Goal: Task Accomplishment & Management: Use online tool/utility

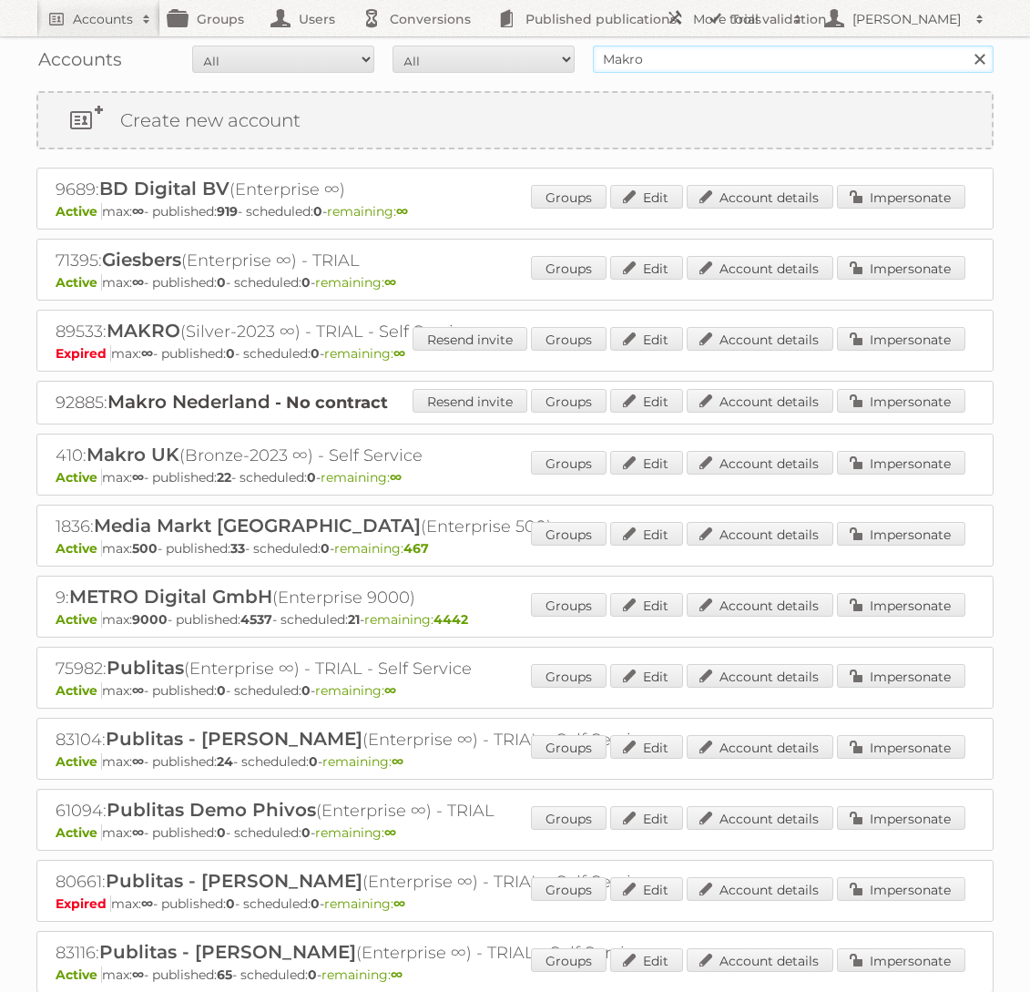
click at [687, 56] on input "Makro" at bounding box center [793, 59] width 401 height 27
type input "Arhaus"
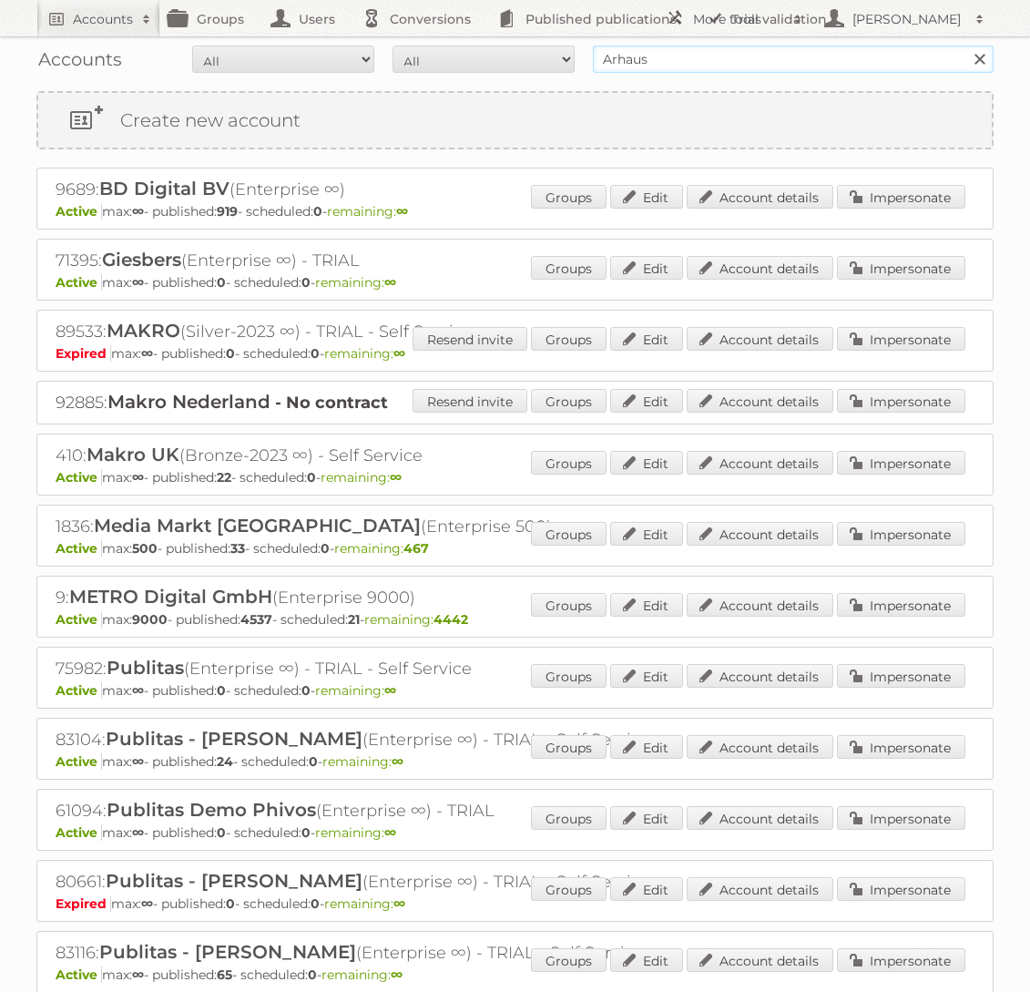
click at [966, 46] on input "Search" at bounding box center [979, 59] width 27 height 27
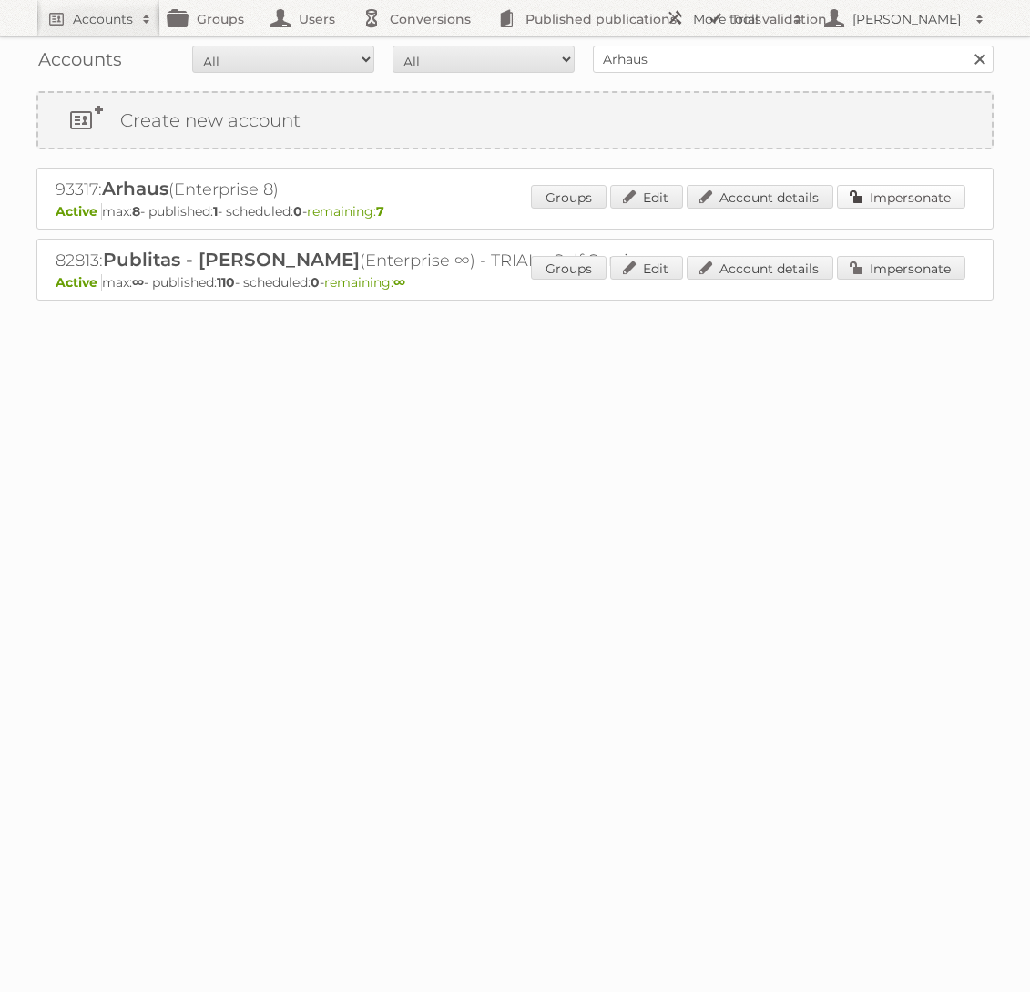
click at [875, 191] on link "Impersonate" at bounding box center [901, 197] width 128 height 24
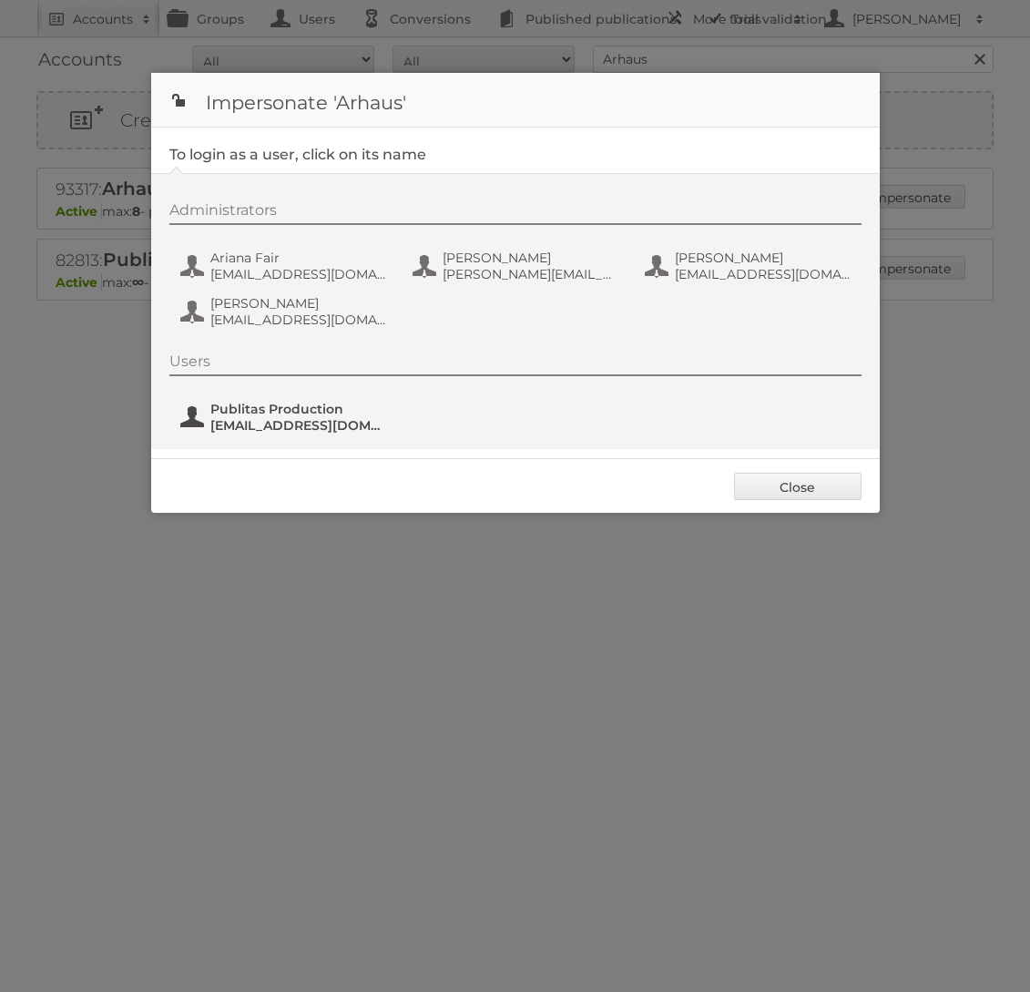
click at [294, 411] on span "Publitas Production" at bounding box center [298, 409] width 177 height 16
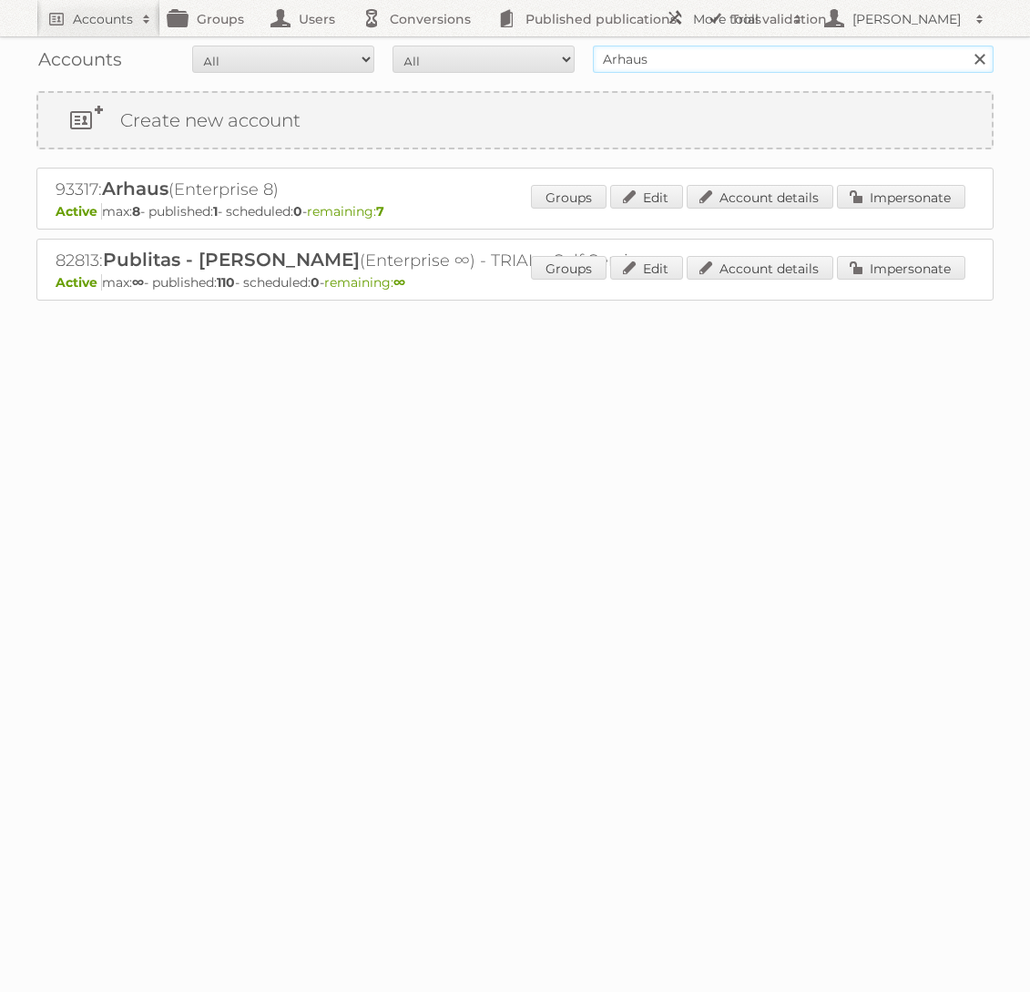
click at [734, 46] on input "Arhaus" at bounding box center [793, 59] width 401 height 27
type input "KARWEI"
click at [966, 46] on input "Search" at bounding box center [979, 59] width 27 height 27
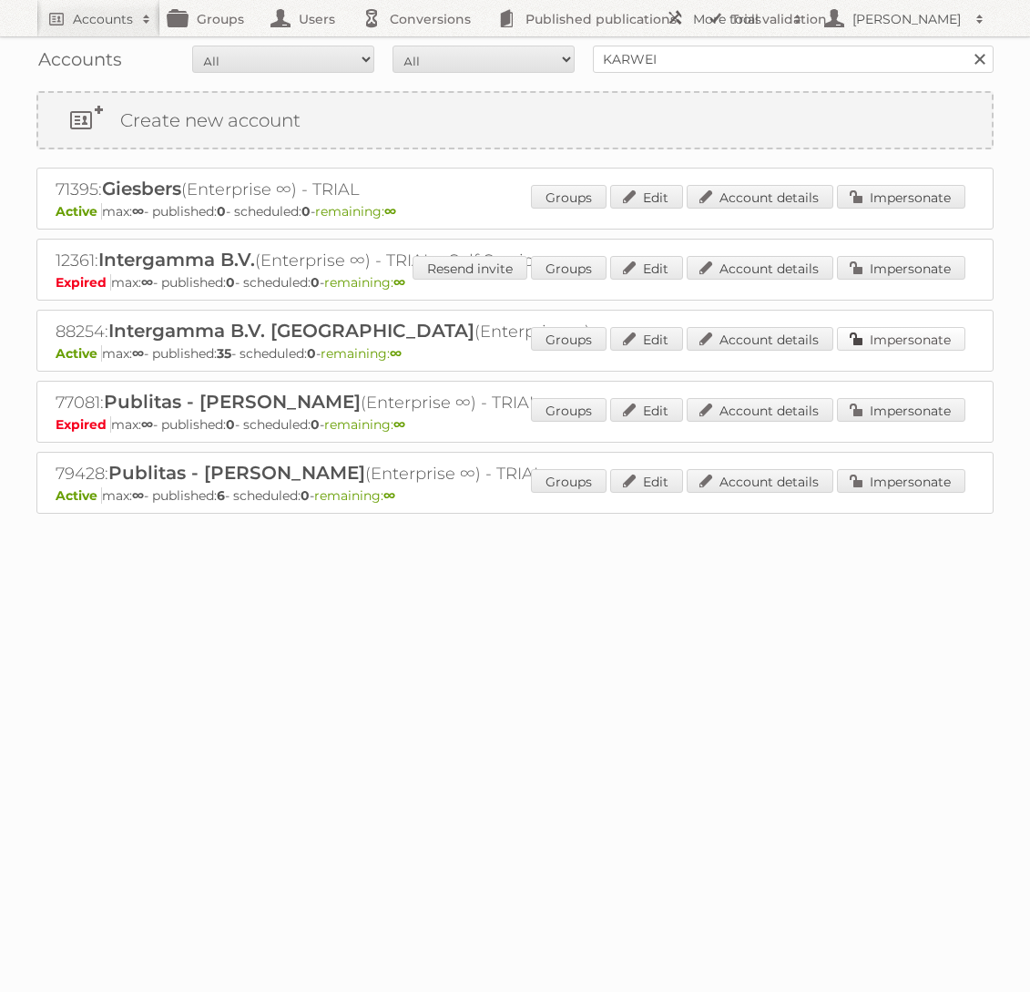
click at [920, 334] on link "Impersonate" at bounding box center [901, 339] width 128 height 24
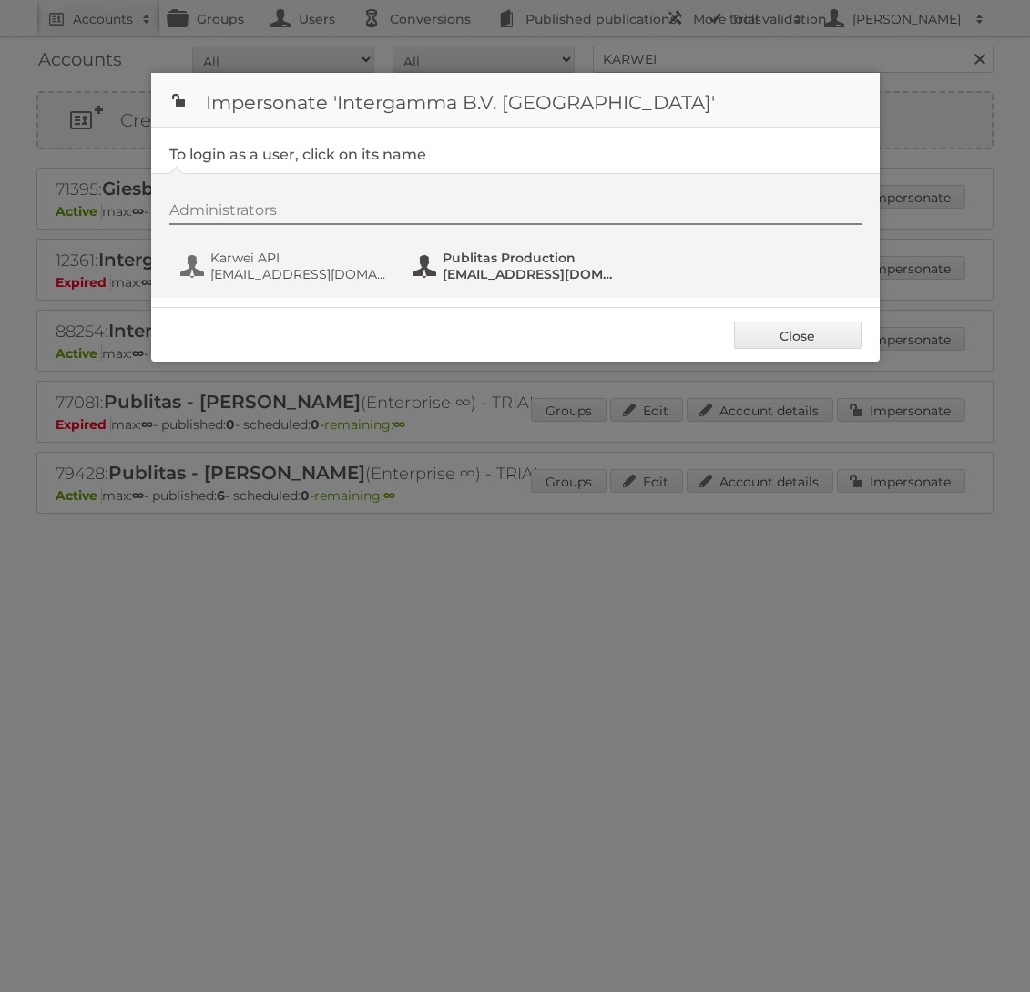
click at [456, 259] on span "Publitas Production" at bounding box center [531, 258] width 177 height 16
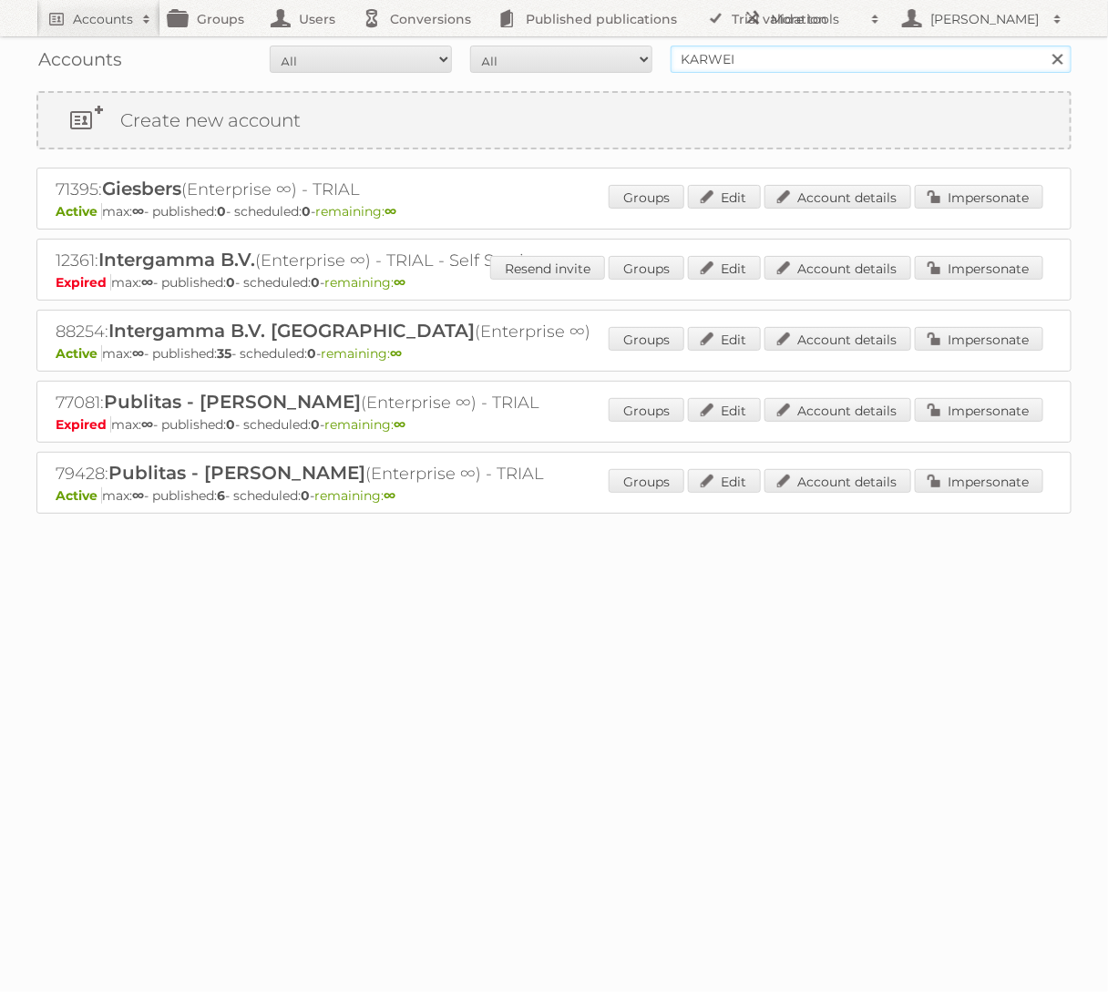
click at [784, 60] on input "KARWEI" at bounding box center [870, 59] width 401 height 27
type input "Arhaus"
click at [1029, 46] on input "Search" at bounding box center [1056, 59] width 27 height 27
